Goal: Information Seeking & Learning: Learn about a topic

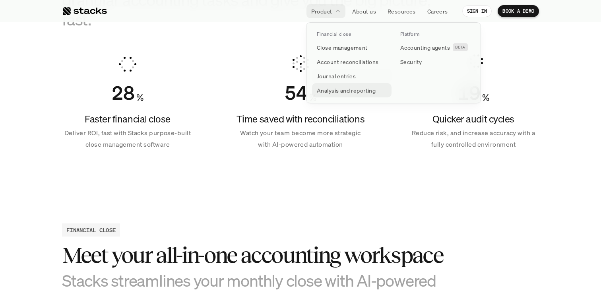
click at [339, 89] on p "Analysis and reporting" at bounding box center [346, 90] width 59 height 8
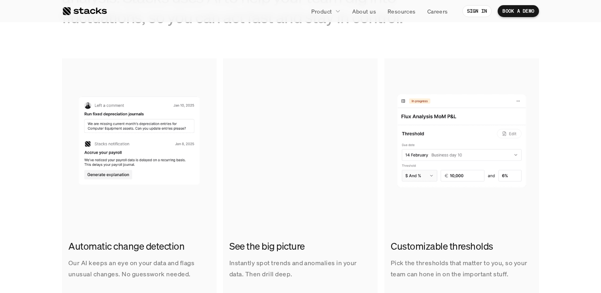
scroll to position [501, 0]
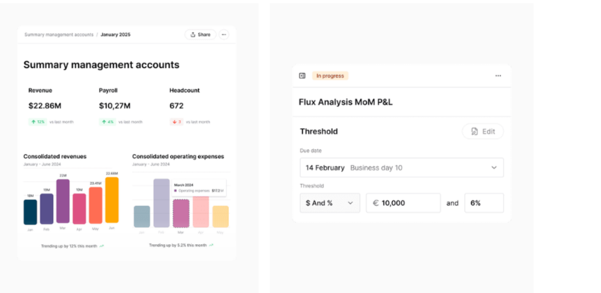
click at [363, 79] on img at bounding box center [300, 131] width 155 height 159
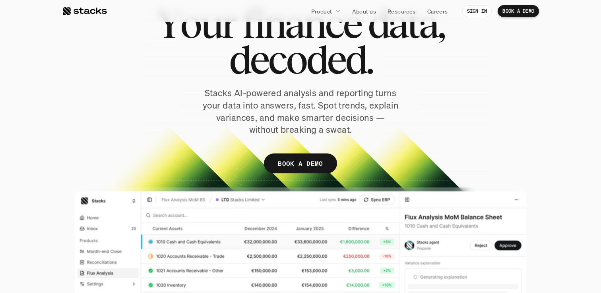
scroll to position [7, 0]
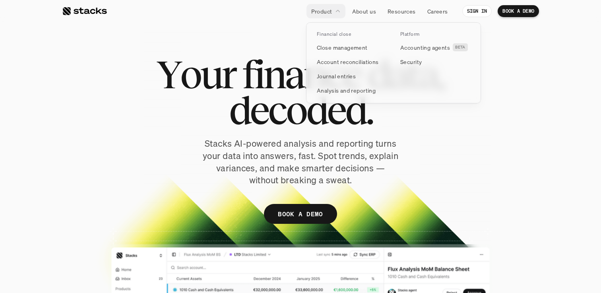
click at [339, 47] on p "Close management" at bounding box center [342, 47] width 51 height 8
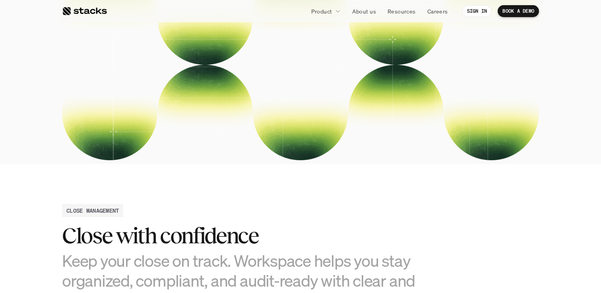
scroll to position [450, 0]
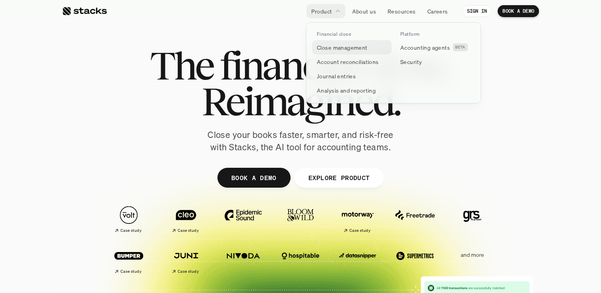
click at [331, 44] on p "Close management" at bounding box center [342, 47] width 51 height 8
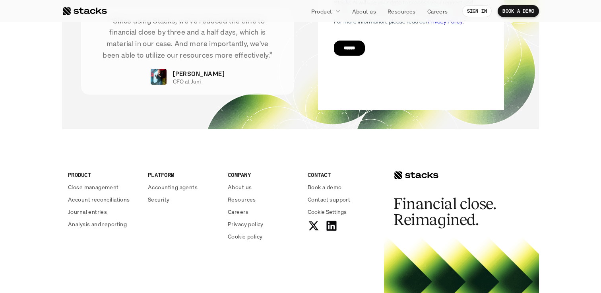
scroll to position [1785, 0]
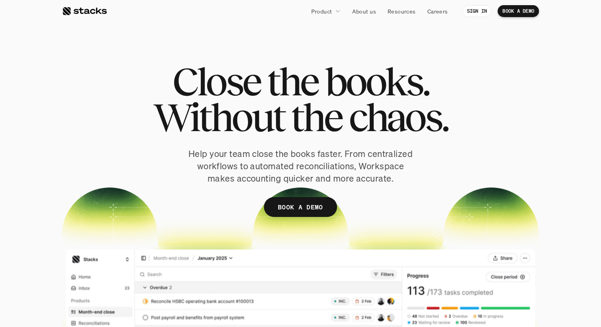
scroll to position [770, 0]
